Goal: Information Seeking & Learning: Learn about a topic

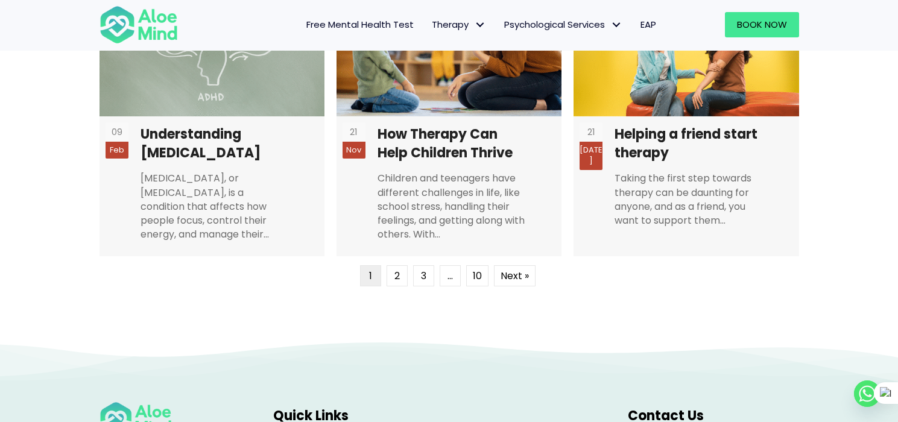
scroll to position [3463, 0]
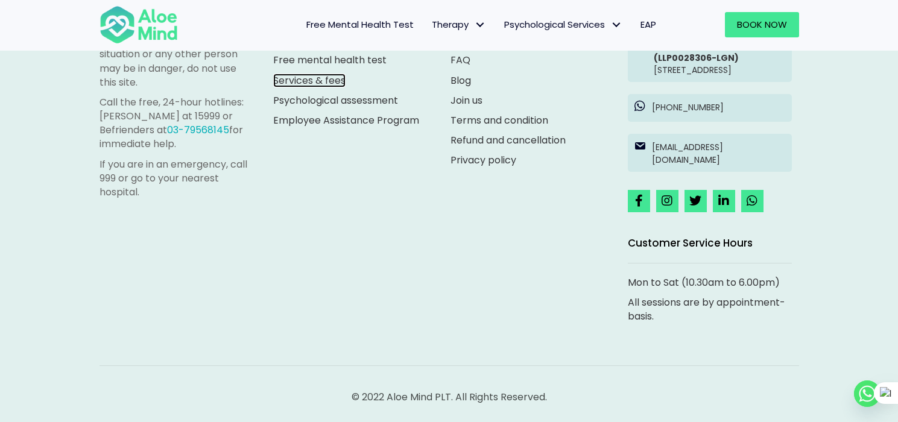
click at [324, 74] on link "Services & fees" at bounding box center [309, 81] width 72 height 14
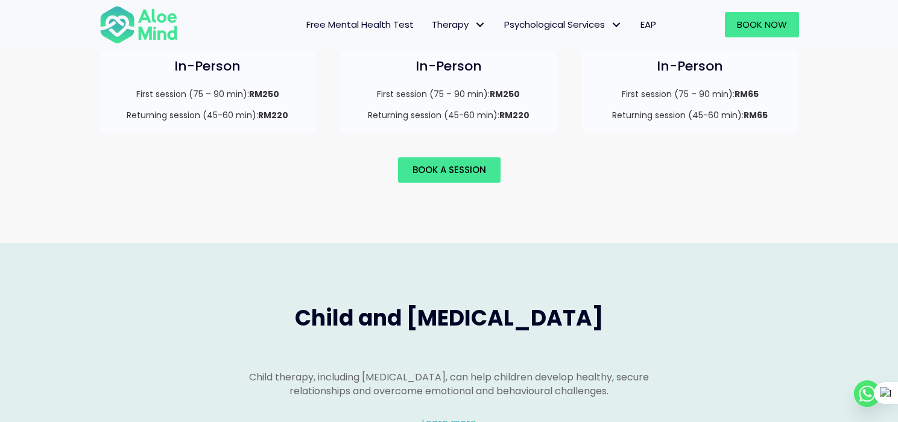
scroll to position [1162, 0]
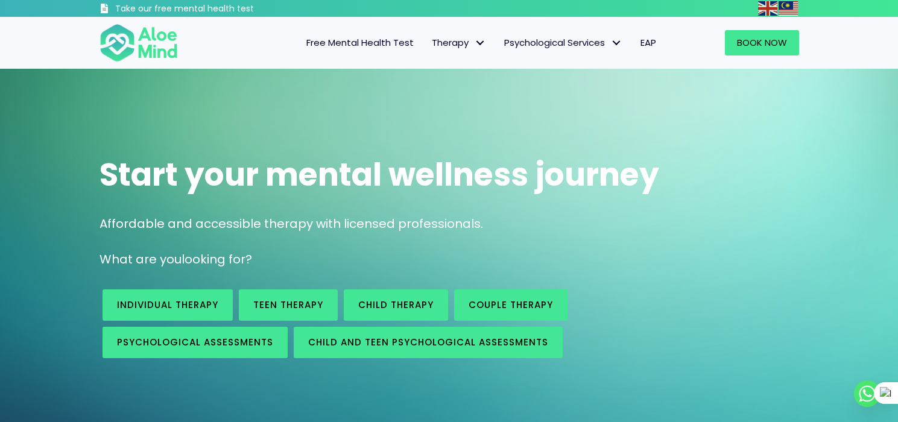
click at [362, 45] on span "Free Mental Health Test" at bounding box center [359, 42] width 107 height 13
